Goal: Check status

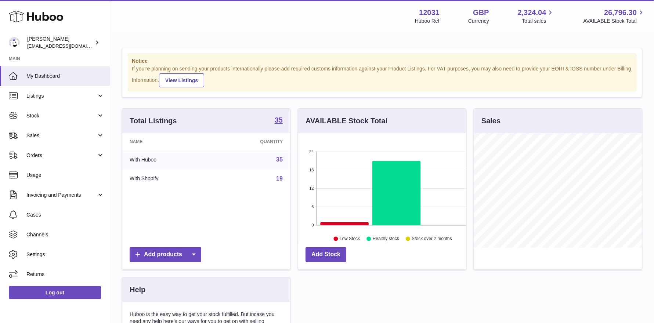
scroll to position [114, 168]
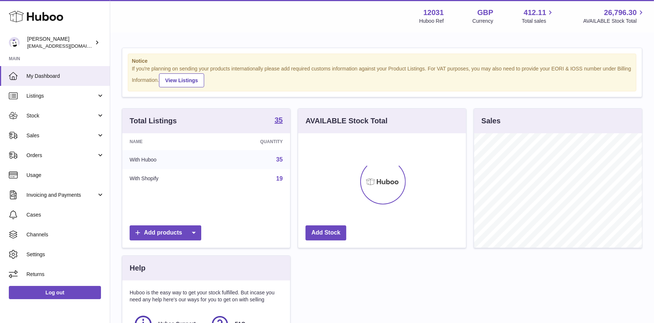
scroll to position [114, 168]
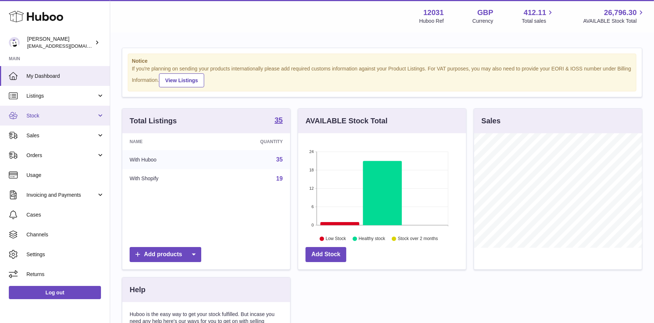
click at [77, 112] on span "Stock" at bounding box center [61, 115] width 70 height 7
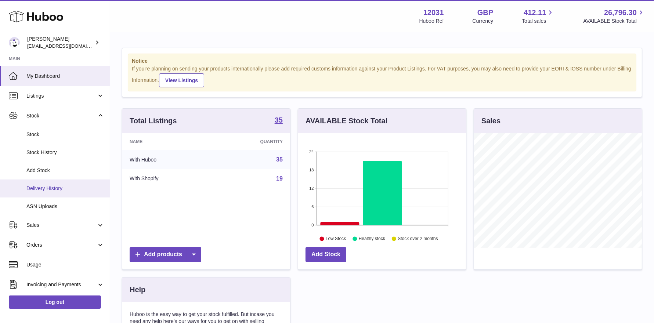
click at [51, 184] on link "Delivery History" at bounding box center [55, 189] width 110 height 18
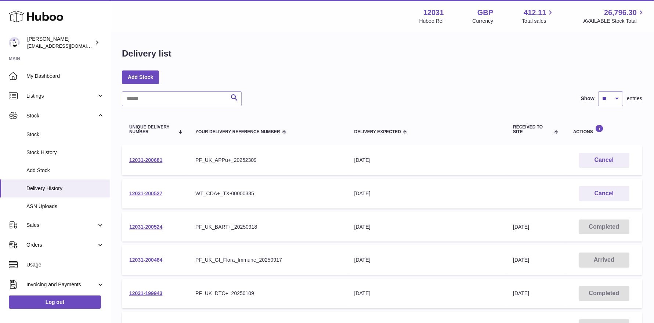
click at [141, 258] on link "12031-200484" at bounding box center [145, 260] width 33 height 6
click at [151, 193] on link "12031-200527" at bounding box center [145, 194] width 33 height 6
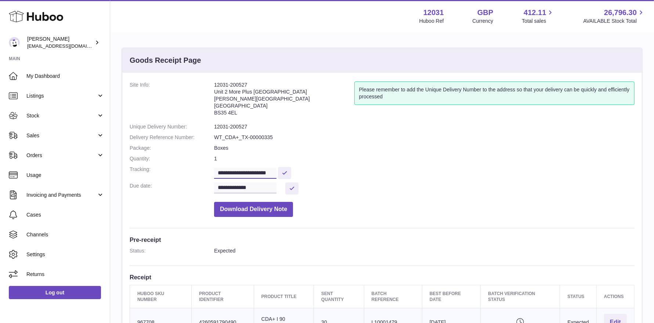
scroll to position [0, 7]
drag, startPoint x: 252, startPoint y: 173, endPoint x: 302, endPoint y: 174, distance: 50.0
click at [302, 174] on dd "**********" at bounding box center [424, 172] width 421 height 13
